Goal: Navigation & Orientation: Find specific page/section

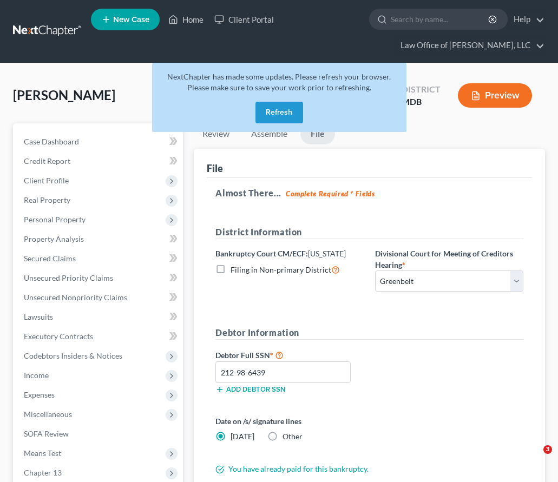
select select "1"
click at [277, 108] on button "Refresh" at bounding box center [279, 113] width 48 height 22
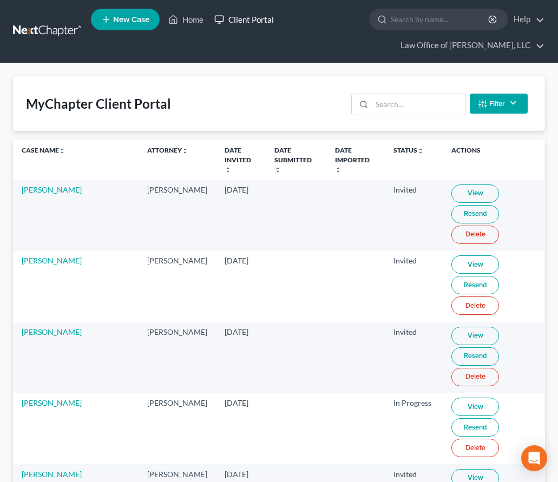
click at [244, 19] on link "Client Portal" at bounding box center [244, 19] width 70 height 19
click at [432, 110] on input "search" at bounding box center [418, 104] width 92 height 21
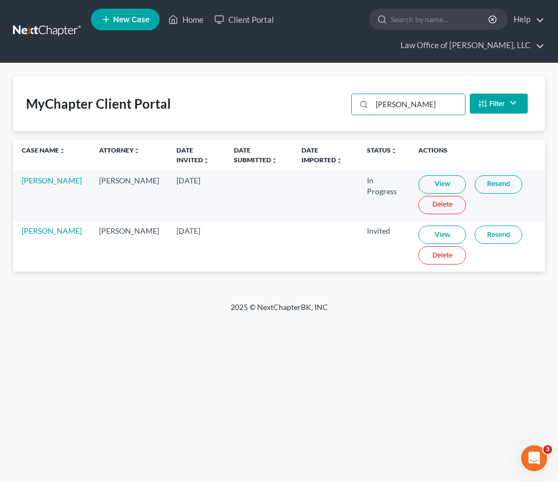
type input "[PERSON_NAME]"
click at [428, 236] on link "View" at bounding box center [442, 235] width 48 height 18
